Goal: Information Seeking & Learning: Learn about a topic

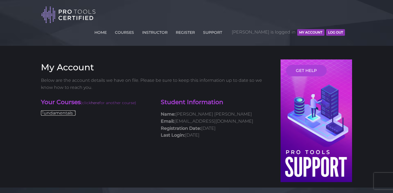
click at [68, 110] on link "Fundamentals 1" at bounding box center [58, 112] width 35 height 5
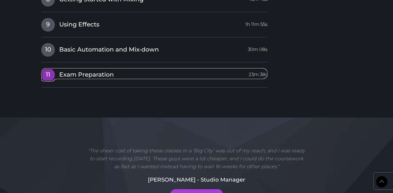
click at [47, 68] on span "11" at bounding box center [48, 75] width 14 height 14
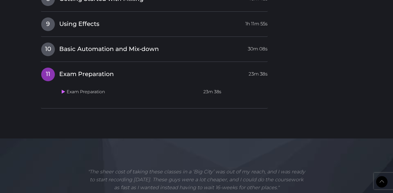
scroll to position [902, 0]
click at [88, 87] on td "Exam Preparation" at bounding box center [129, 92] width 141 height 11
click at [64, 90] on icon at bounding box center [64, 92] width 4 height 4
